Goal: Task Accomplishment & Management: Manage account settings

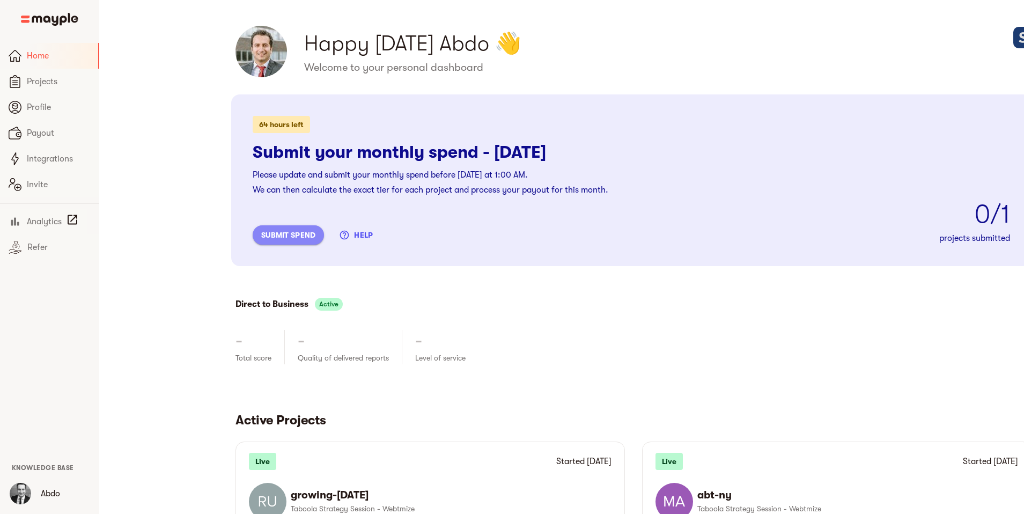
click at [261, 230] on span "submit spend" at bounding box center [288, 235] width 54 height 13
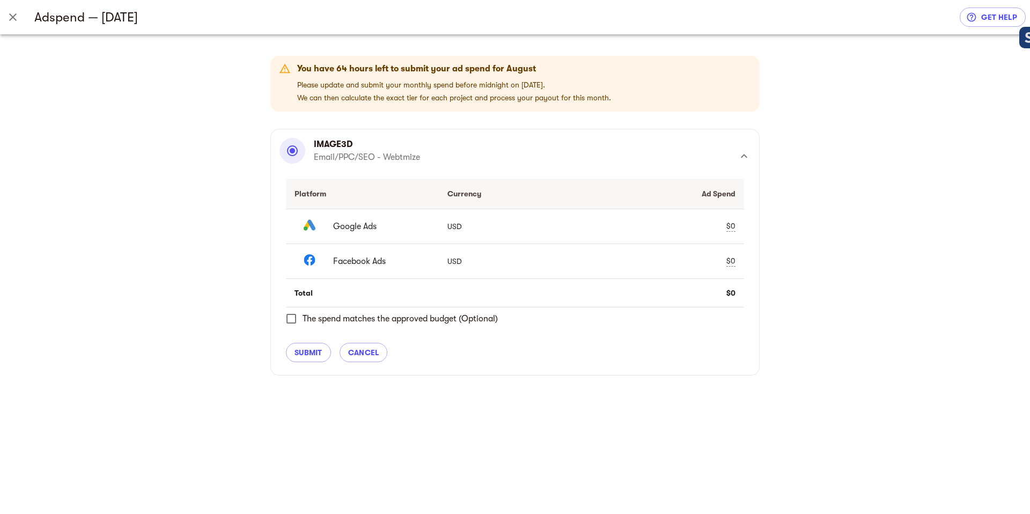
click at [728, 224] on div "$0" at bounding box center [730, 226] width 9 height 11
drag, startPoint x: 664, startPoint y: 227, endPoint x: 590, endPoint y: 223, distance: 74.2
click at [591, 223] on td "0 check clear" at bounding box center [667, 226] width 153 height 35
type input "5840.61"
click at [709, 226] on span "check" at bounding box center [711, 226] width 13 height 13
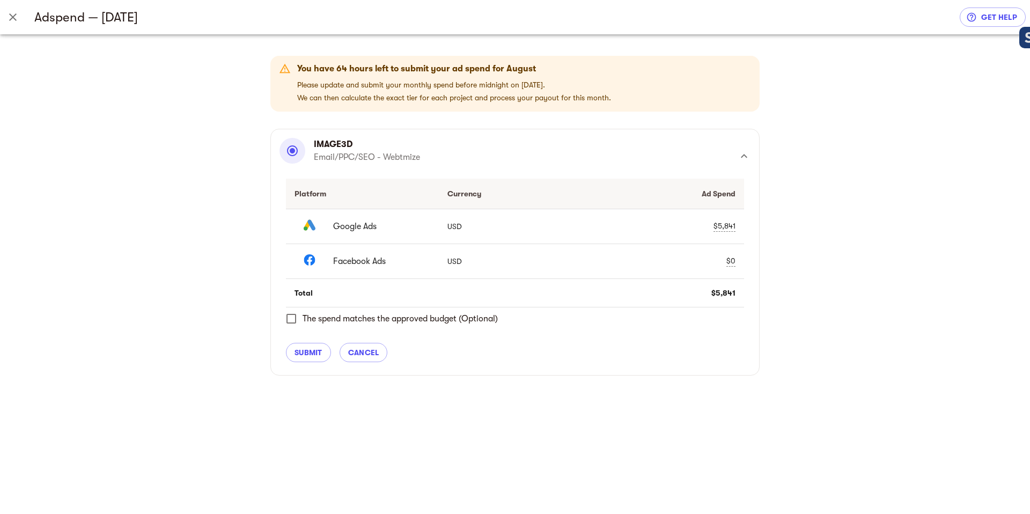
click at [731, 258] on div "$0" at bounding box center [730, 260] width 9 height 11
drag, startPoint x: 650, startPoint y: 256, endPoint x: 617, endPoint y: 256, distance: 32.7
click at [617, 256] on div "0" at bounding box center [650, 260] width 101 height 15
click at [678, 262] on input "5802.450" at bounding box center [658, 260] width 85 height 15
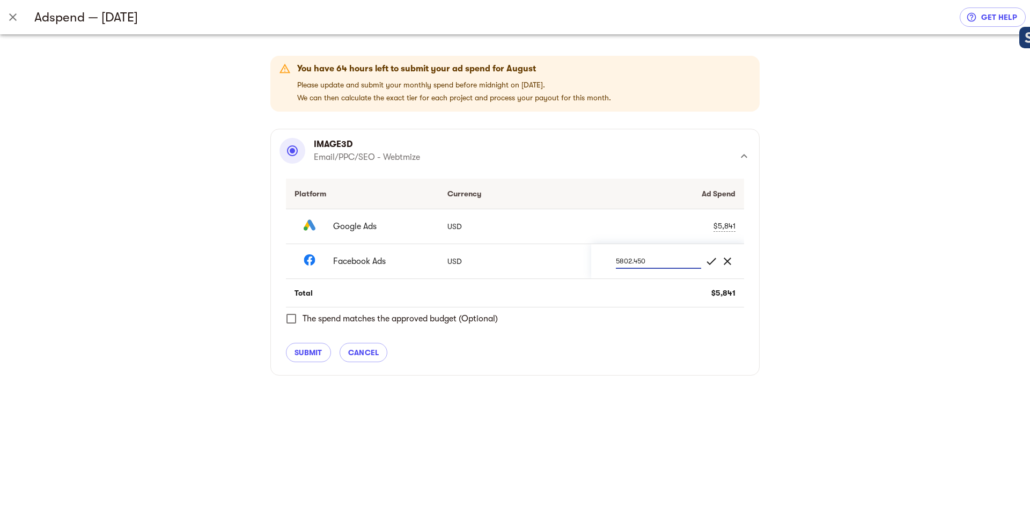
click at [678, 262] on input "5802.450" at bounding box center [658, 260] width 85 height 15
type input "5802.45"
click at [709, 260] on span "check" at bounding box center [711, 261] width 13 height 13
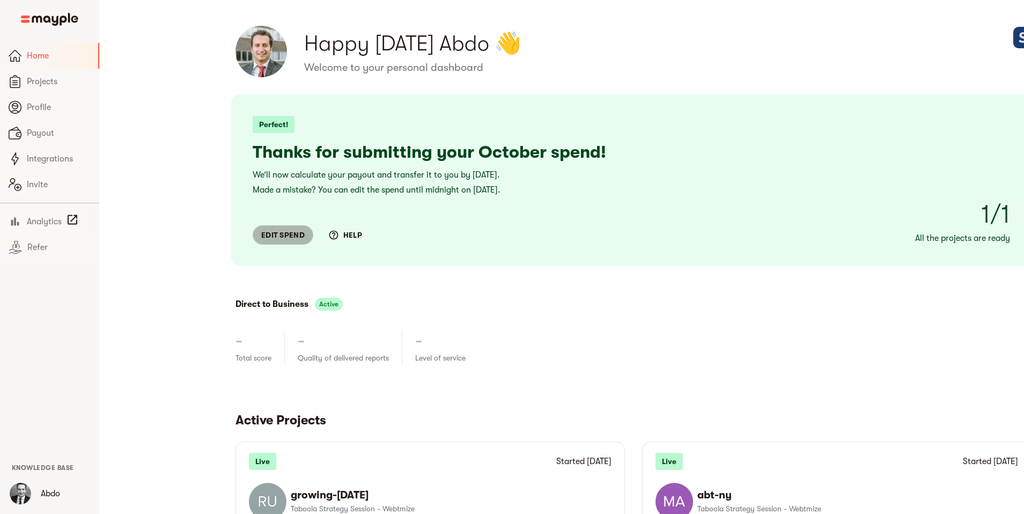
click at [261, 233] on span "edit spend" at bounding box center [282, 235] width 43 height 13
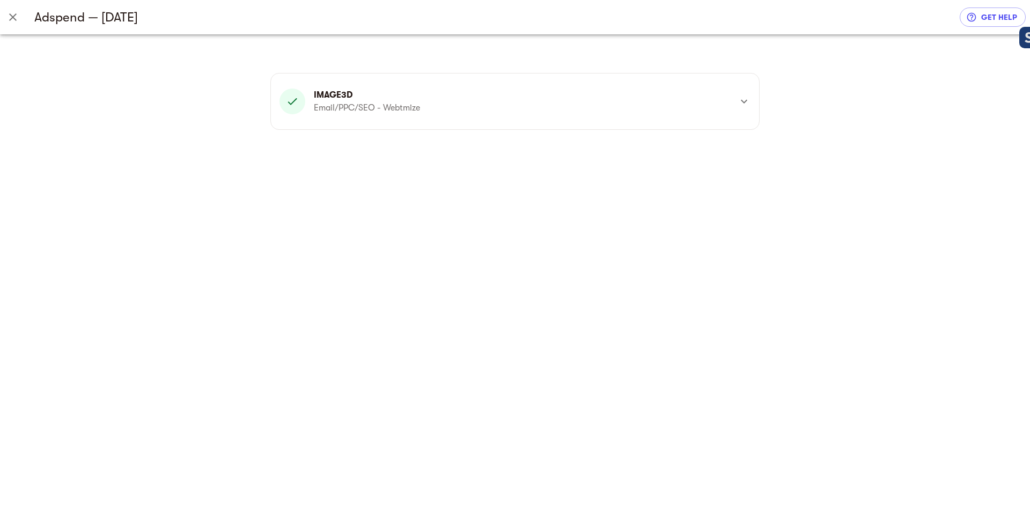
click at [355, 100] on p "image3d" at bounding box center [367, 95] width 106 height 13
